Goal: Task Accomplishment & Management: Manage account settings

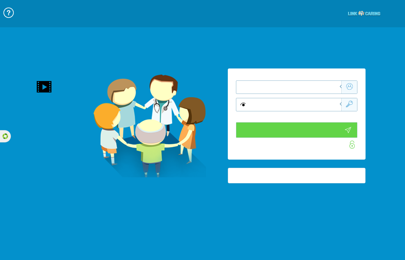
click at [339, 86] on div at bounding box center [297, 113] width 138 height 91
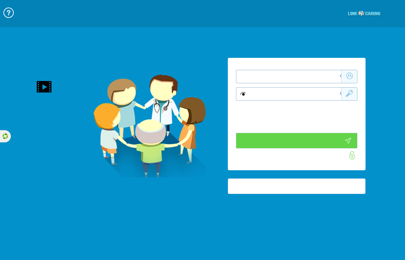
type input "התחבר עכשיו"
type input "עדיין לא? [PERSON_NAME] חשבון!"
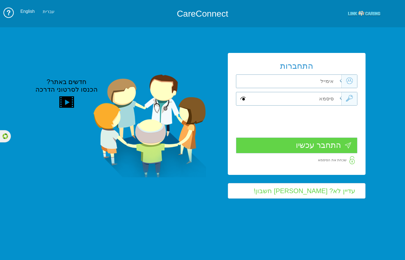
click at [339, 81] on input "text" at bounding box center [294, 81] width 96 height 13
type input "[EMAIL_ADDRESS][DOMAIN_NAME]"
click at [328, 98] on input "text" at bounding box center [294, 98] width 96 height 13
paste input "m308609257"
type input "m308609257"
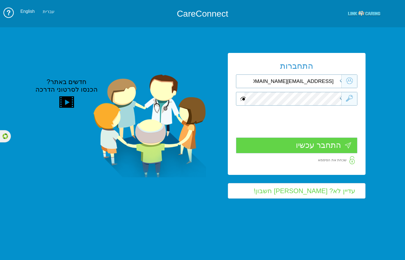
click at [243, 98] on span at bounding box center [243, 98] width 5 height 7
click at [314, 146] on input "התחבר עכשיו" at bounding box center [297, 145] width 122 height 16
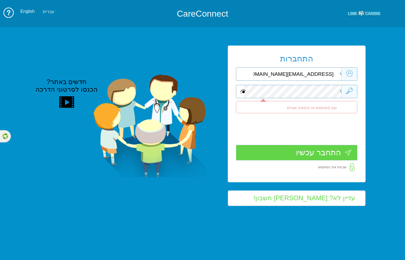
click at [242, 90] on span at bounding box center [243, 91] width 5 height 7
click at [244, 93] on span at bounding box center [243, 91] width 5 height 7
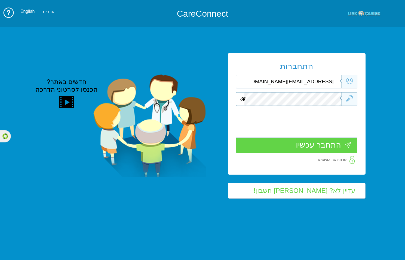
click at [247, 97] on div at bounding box center [297, 99] width 122 height 14
click at [241, 97] on span at bounding box center [243, 99] width 5 height 7
click at [308, 146] on input "התחבר עכשיו" at bounding box center [297, 145] width 122 height 16
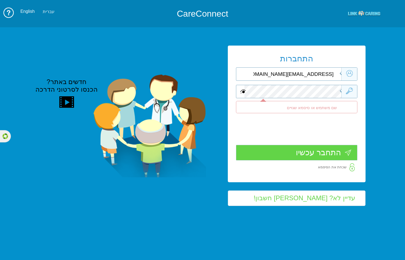
click at [245, 89] on span at bounding box center [243, 91] width 5 height 7
click at [301, 82] on div "התחברות [EMAIL_ADDRESS][DOMAIN_NAME] שדה חובה שם משתמש או סיסמא שגויים שדה חובה…" at bounding box center [297, 114] width 138 height 136
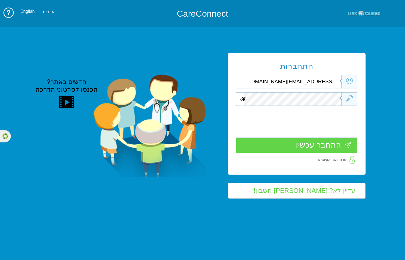
click at [243, 99] on span at bounding box center [243, 99] width 5 height 7
click at [343, 224] on td "התחברות [EMAIL_ADDRESS][DOMAIN_NAME] שדה חובה שם משתמש או סיסמא שגויים שדה חובה" at bounding box center [297, 126] width 154 height 208
click at [328, 146] on input "התחבר עכשיו" at bounding box center [297, 145] width 122 height 16
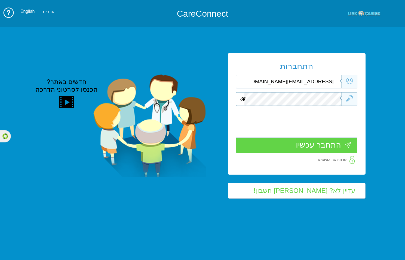
click at [243, 99] on span at bounding box center [243, 99] width 5 height 7
click at [323, 146] on input "התחבר עכשיו" at bounding box center [297, 145] width 122 height 16
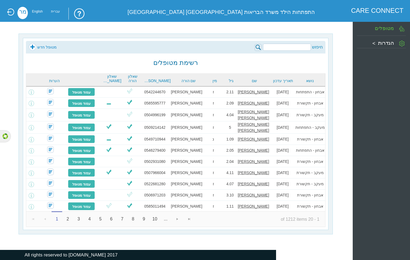
click at [293, 47] on input "search" at bounding box center [287, 47] width 48 height 7
type input "0509916896"
click at [257, 45] on img at bounding box center [257, 47] width 7 height 7
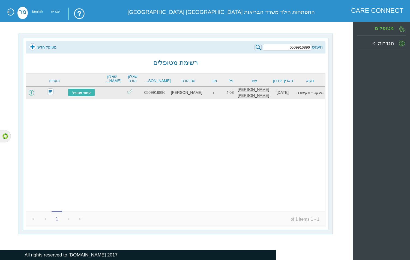
click at [34, 92] on span at bounding box center [31, 92] width 5 height 5
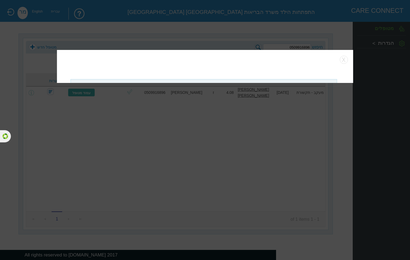
type input "עריכת פרטים"
type input "@ שליחה למייל"
type input "בחר שאלונים לשליחה"
type input "שלח שאלוני מעקב"
type input "הוספת איש צוות חינוכי"
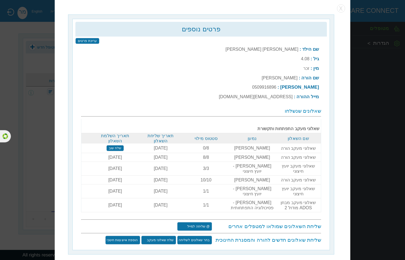
scroll to position [1, 0]
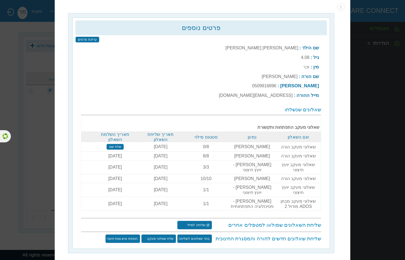
click at [115, 144] on input "שלח שוב" at bounding box center [115, 147] width 17 height 6
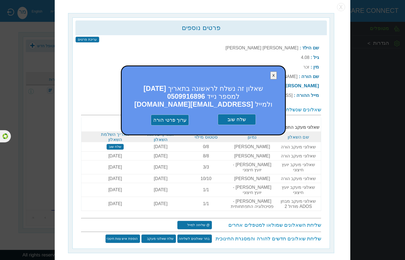
click at [236, 116] on input "שלח שוב" at bounding box center [237, 119] width 38 height 11
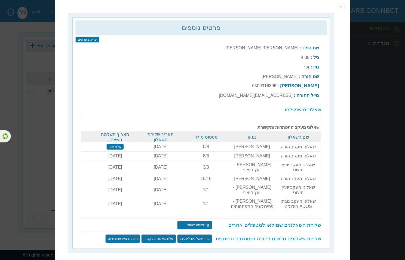
scroll to position [0, 0]
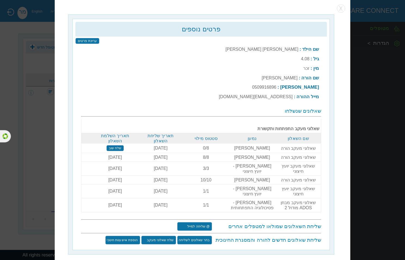
drag, startPoint x: 149, startPoint y: 144, endPoint x: 169, endPoint y: 144, distance: 20.7
click at [169, 144] on td "25-08-2025" at bounding box center [161, 148] width 46 height 10
